Goal: Navigation & Orientation: Find specific page/section

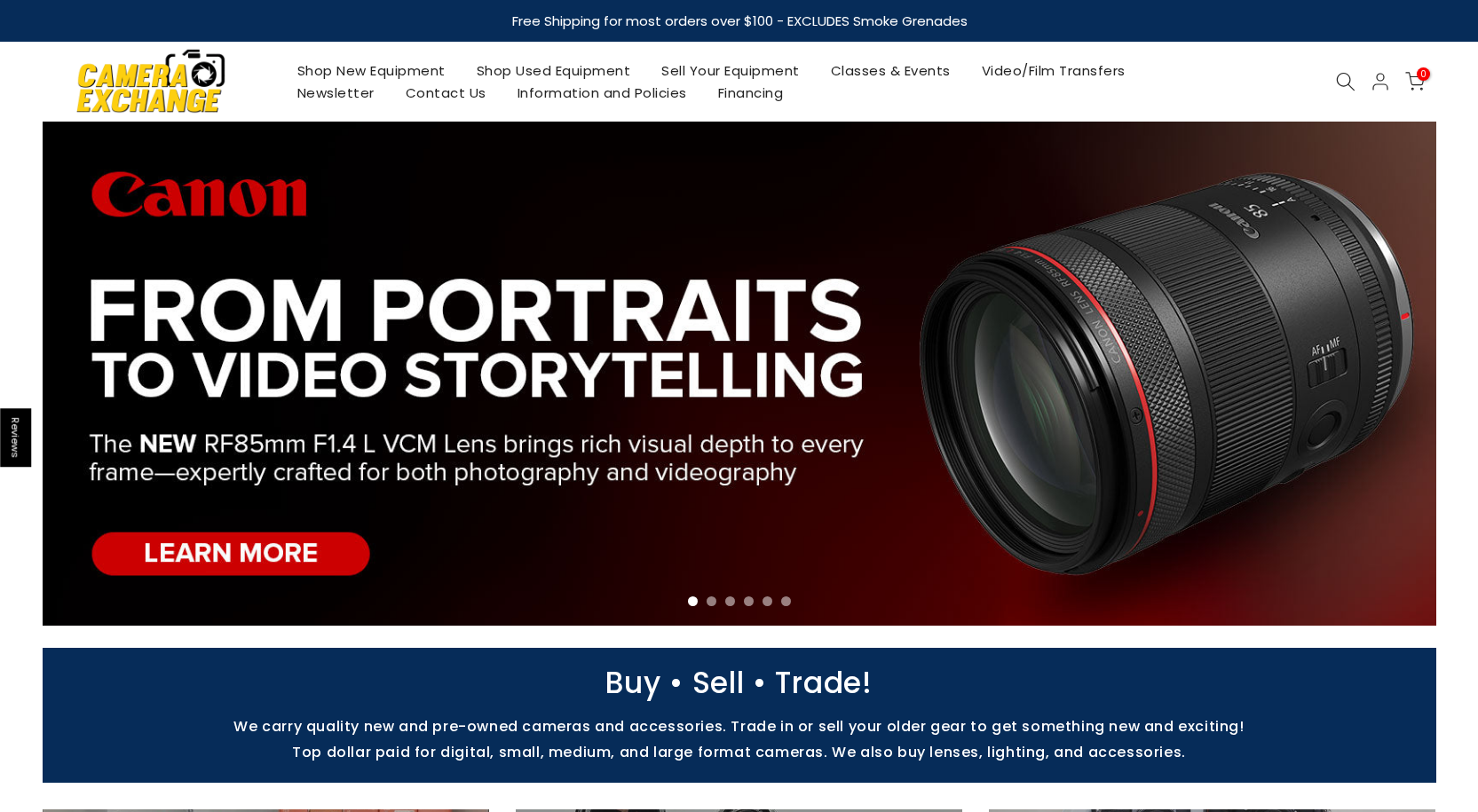
click at [581, 70] on link "Shop Used Equipment" at bounding box center [554, 70] width 186 height 22
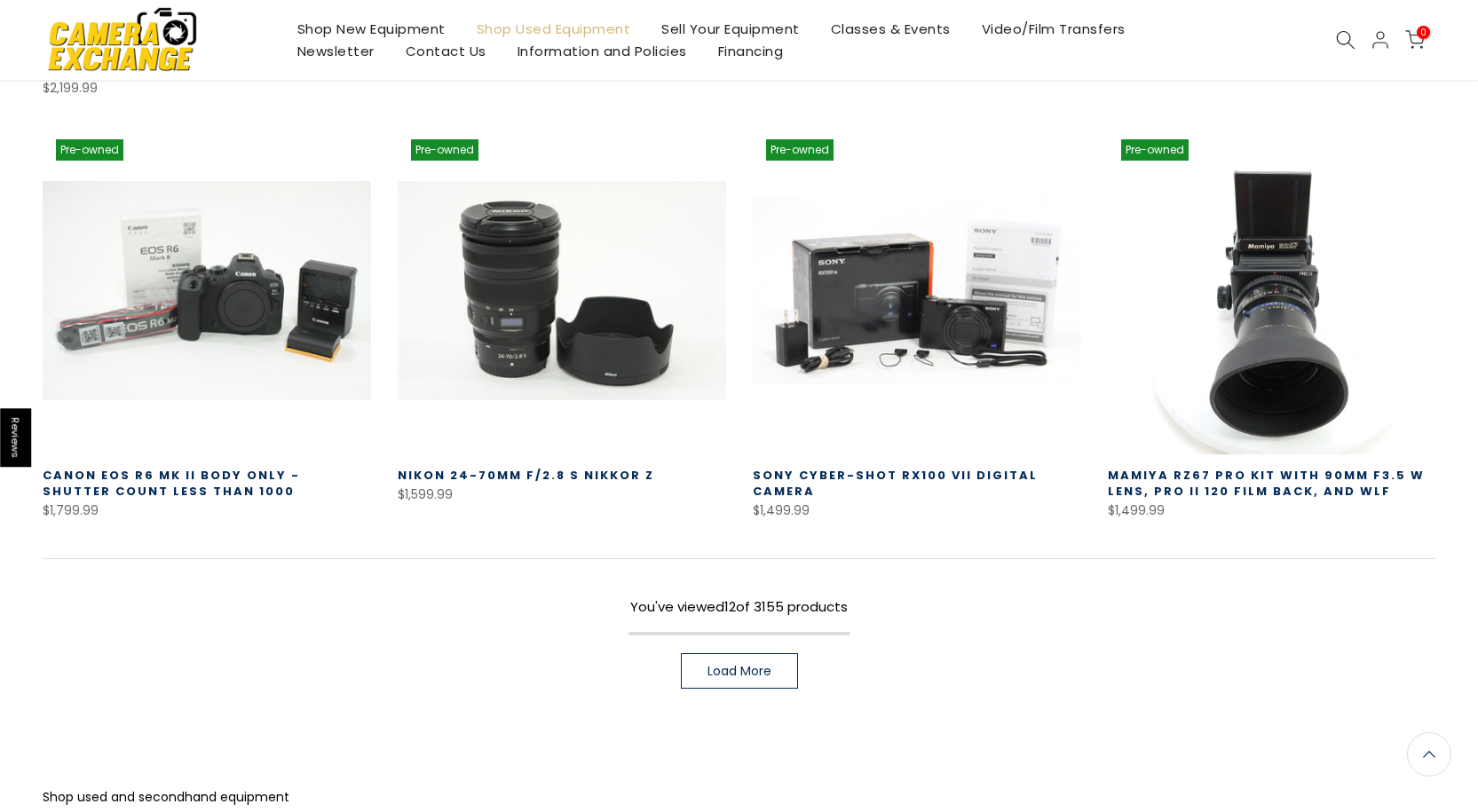
scroll to position [1153, 0]
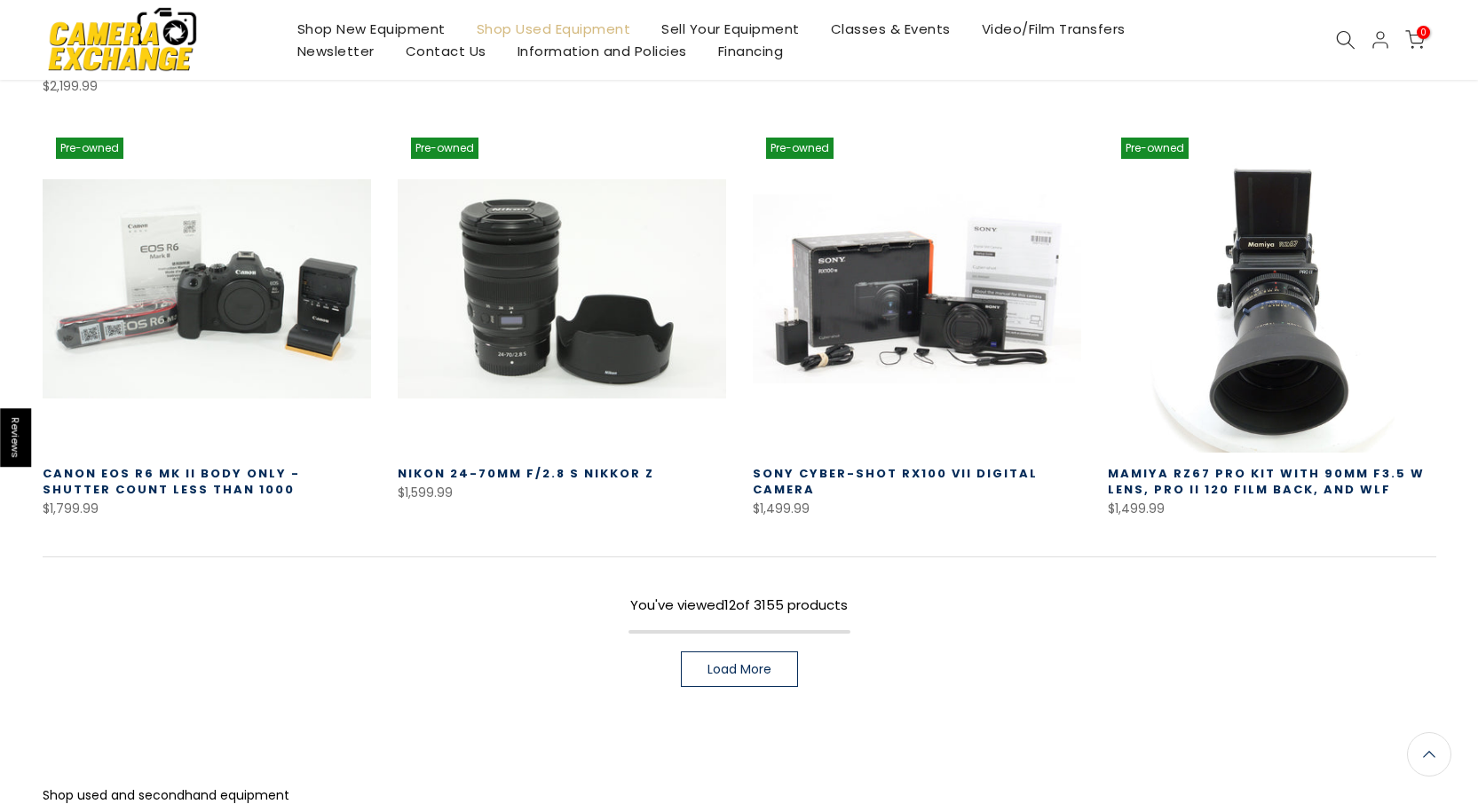
click at [743, 651] on link "Load More" at bounding box center [739, 668] width 118 height 35
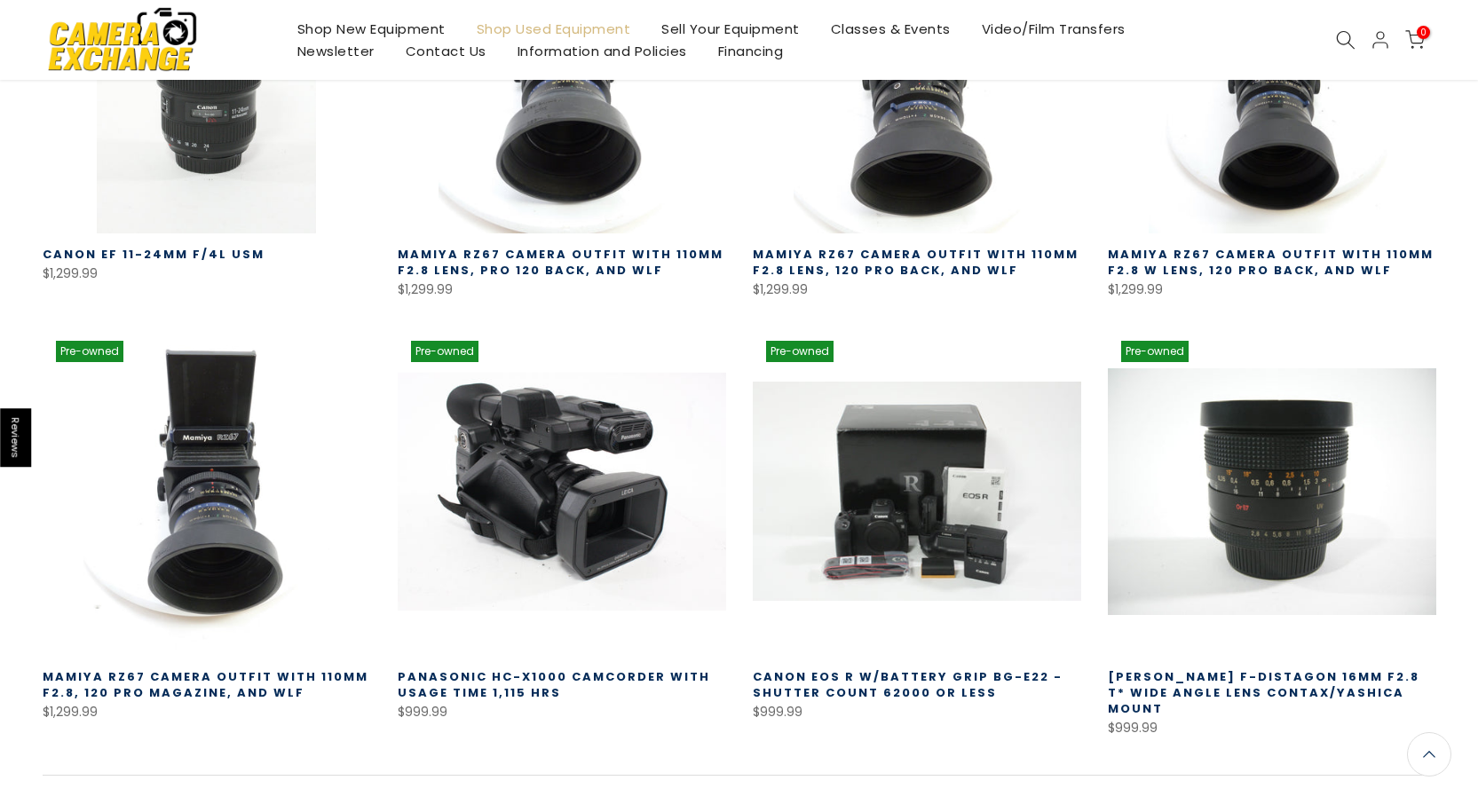
scroll to position [2395, 0]
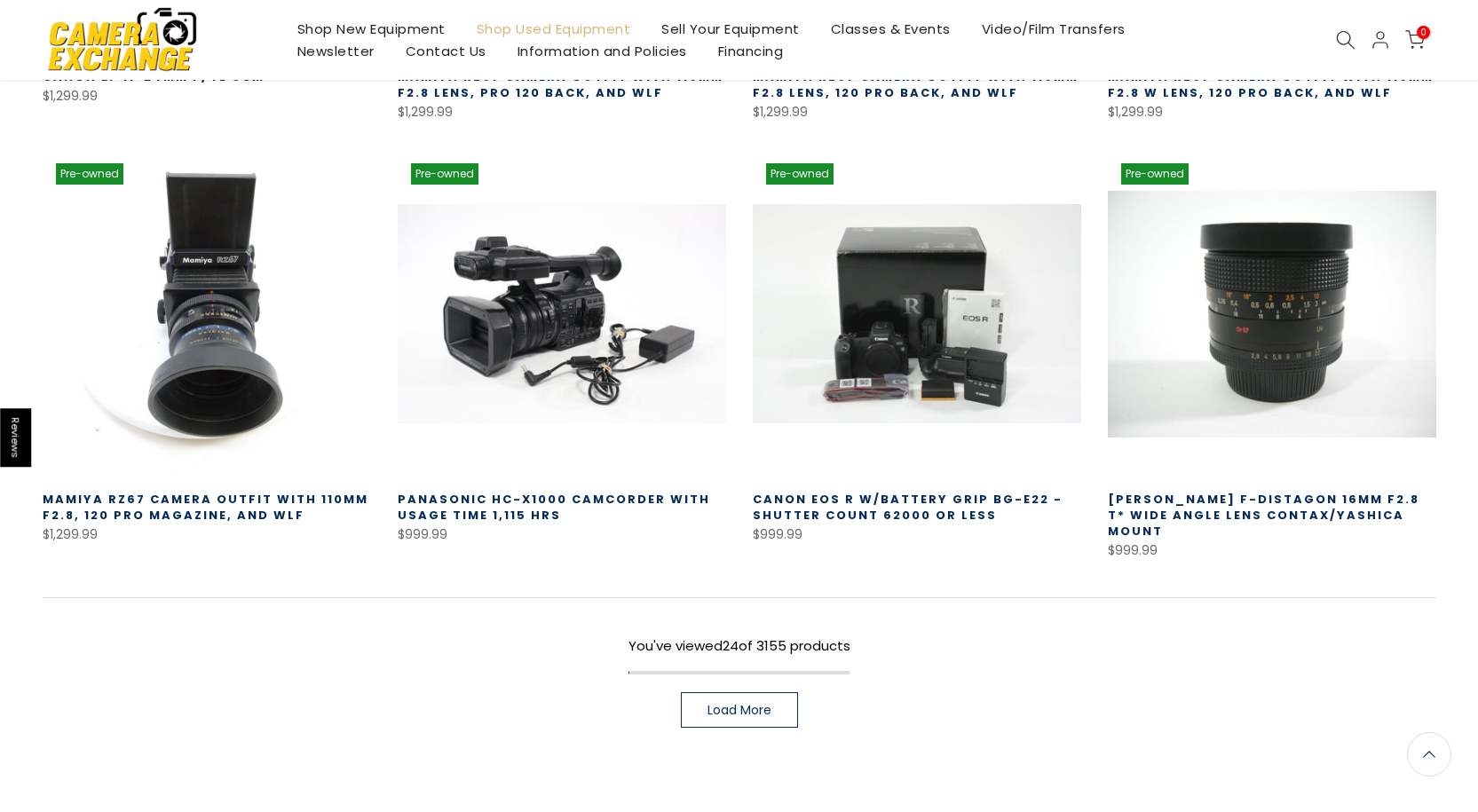
click at [735, 703] on span "Load More" at bounding box center [739, 709] width 64 height 12
